Goal: Obtain resource: Obtain resource

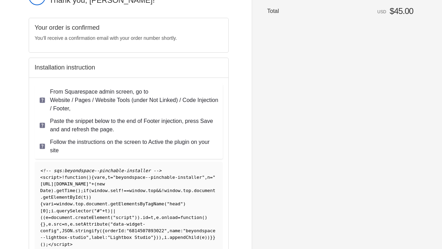
scroll to position [56, 0]
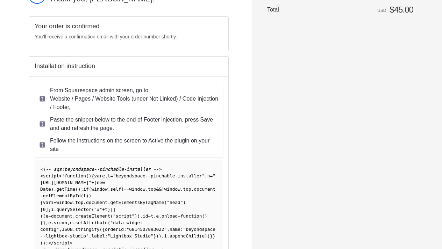
click at [41, 170] on span "<!-- sqs:beyondspace--pinchable-installer -->" at bounding box center [100, 169] width 121 height 5
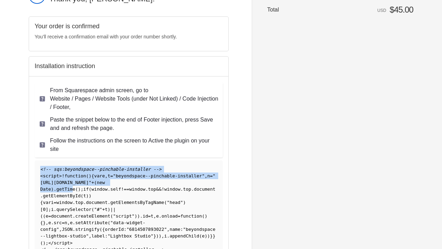
drag, startPoint x: 40, startPoint y: 170, endPoint x: 71, endPoint y: 197, distance: 41.4
click at [71, 197] on code "<!-- sqs:beyondspace--pinchable-installer --> < script > ! function ( ) { var e…" at bounding box center [127, 210] width 175 height 86
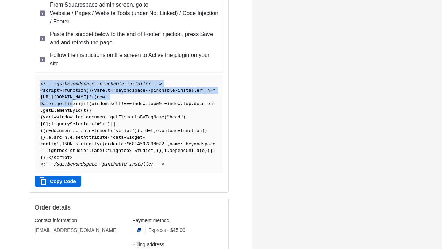
scroll to position [144, 0]
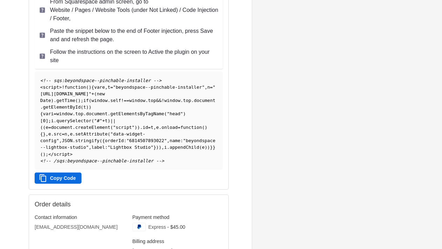
click at [91, 184] on div "<!-- sqs:beyondspace--pinchable-installer --> < script > ! function ( ) { var e…" at bounding box center [129, 126] width 188 height 115
click at [51, 183] on button "Copy Code" at bounding box center [58, 178] width 47 height 11
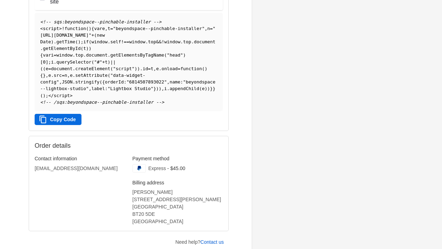
scroll to position [204, 0]
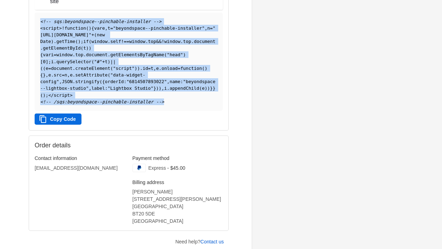
drag, startPoint x: 41, startPoint y: 20, endPoint x: 174, endPoint y: 114, distance: 162.7
click at [174, 111] on pre "<!-- sqs:beyondspace--pinchable-installer --> < script > ! function ( ) { var e…" at bounding box center [129, 62] width 188 height 98
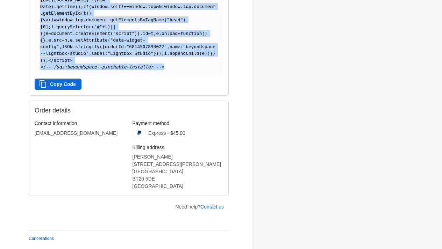
scroll to position [243, 0]
copy code "<!-- sqs:beyondspace--pinchable-installer --> < script > ! function ( ) { var e…"
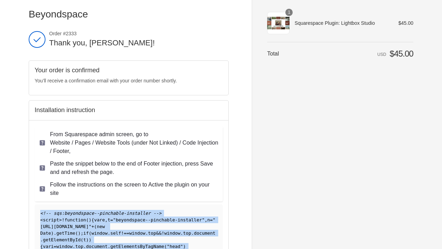
scroll to position [11, 0]
copy code "<!-- sqs:beyondspace--pinchable-installer --> < script > ! function ( ) { var e…"
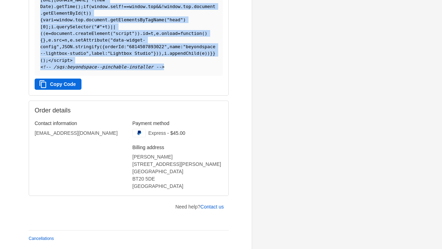
scroll to position [243, 0]
click at [209, 207] on link "Contact us" at bounding box center [211, 207] width 23 height 6
click at [218, 206] on link "Contact us" at bounding box center [211, 207] width 23 height 6
click at [61, 86] on button "Copy Code" at bounding box center [58, 84] width 47 height 11
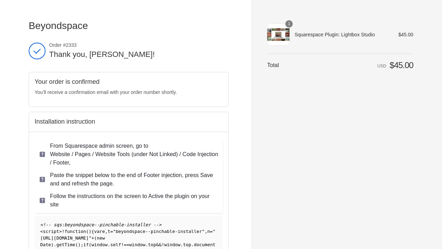
scroll to position [0, 0]
click at [282, 35] on div "1" at bounding box center [278, 34] width 22 height 22
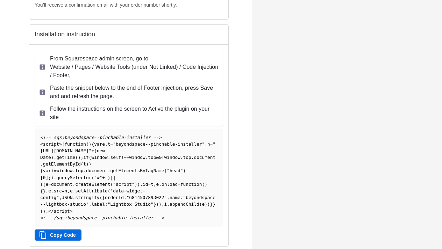
scroll to position [88, 0]
